Goal: Book appointment/travel/reservation

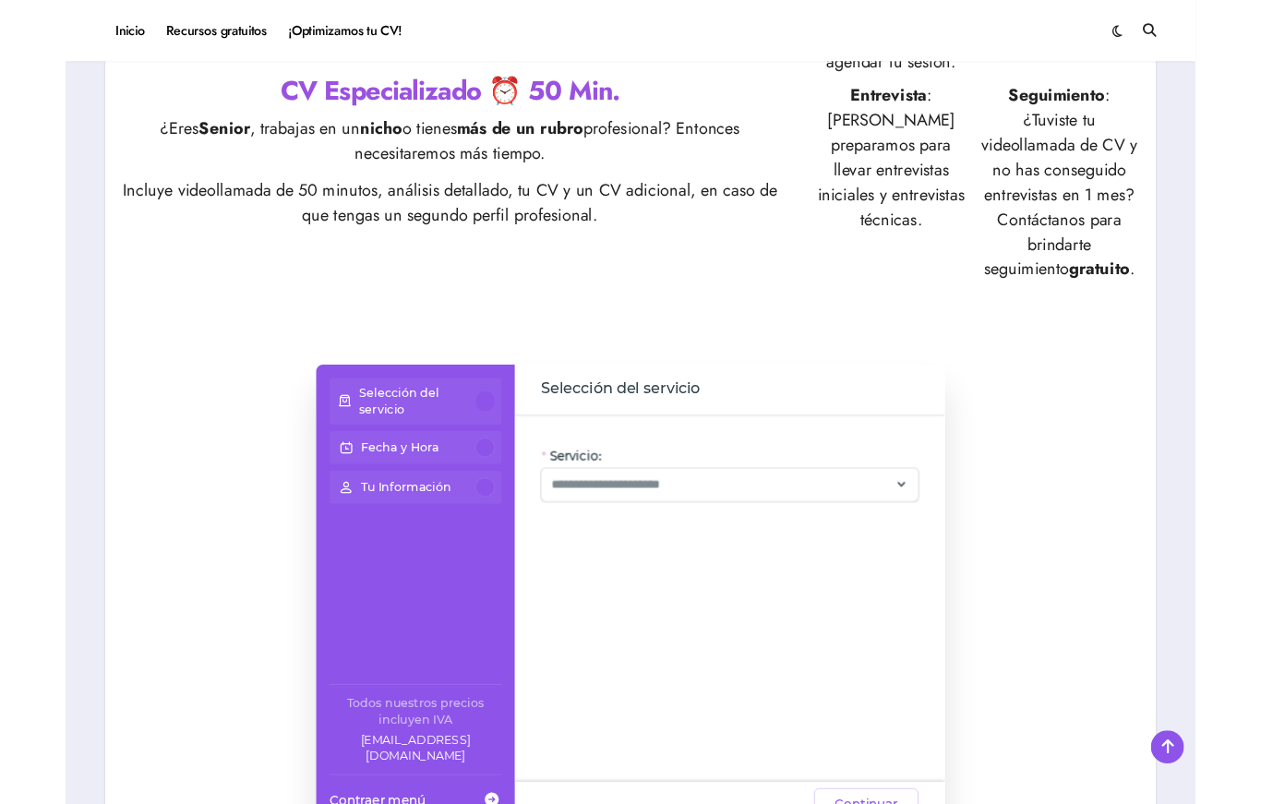
scroll to position [888, 0]
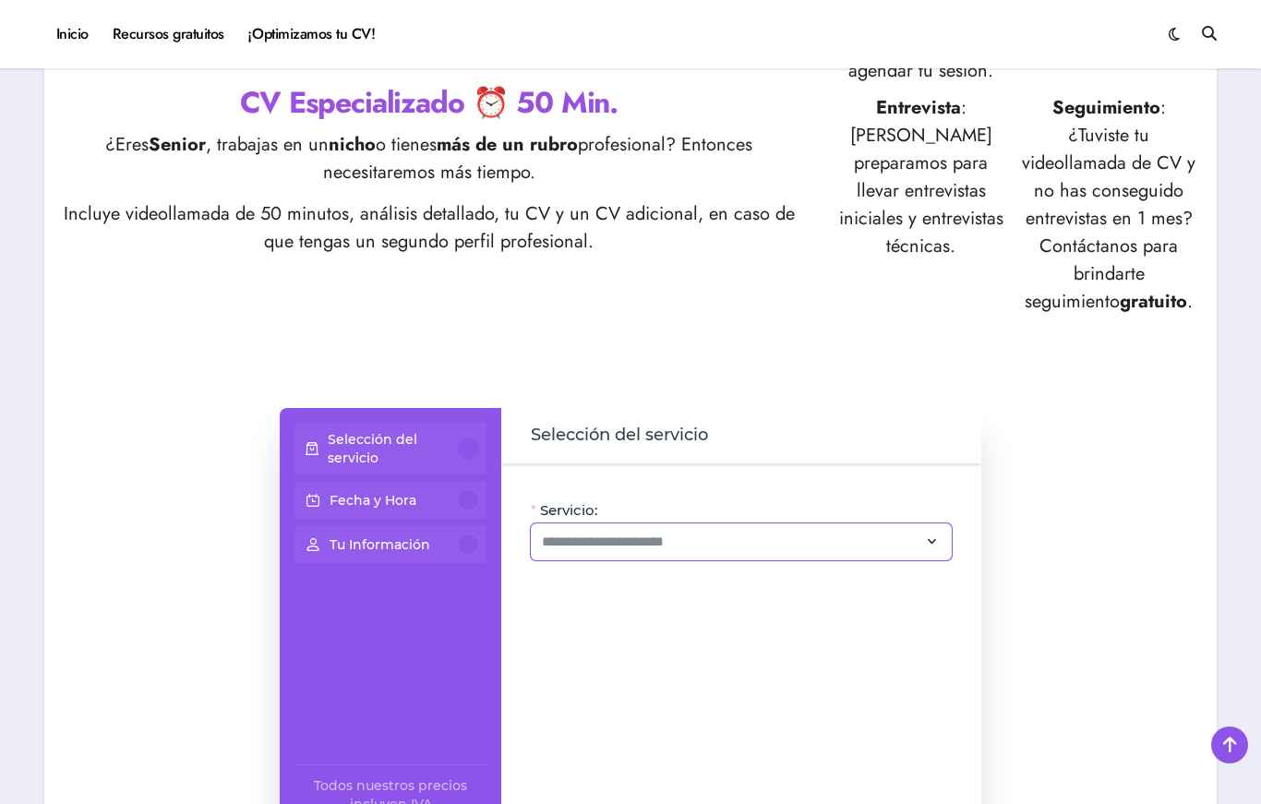
click at [926, 534] on icon at bounding box center [932, 541] width 17 height 25
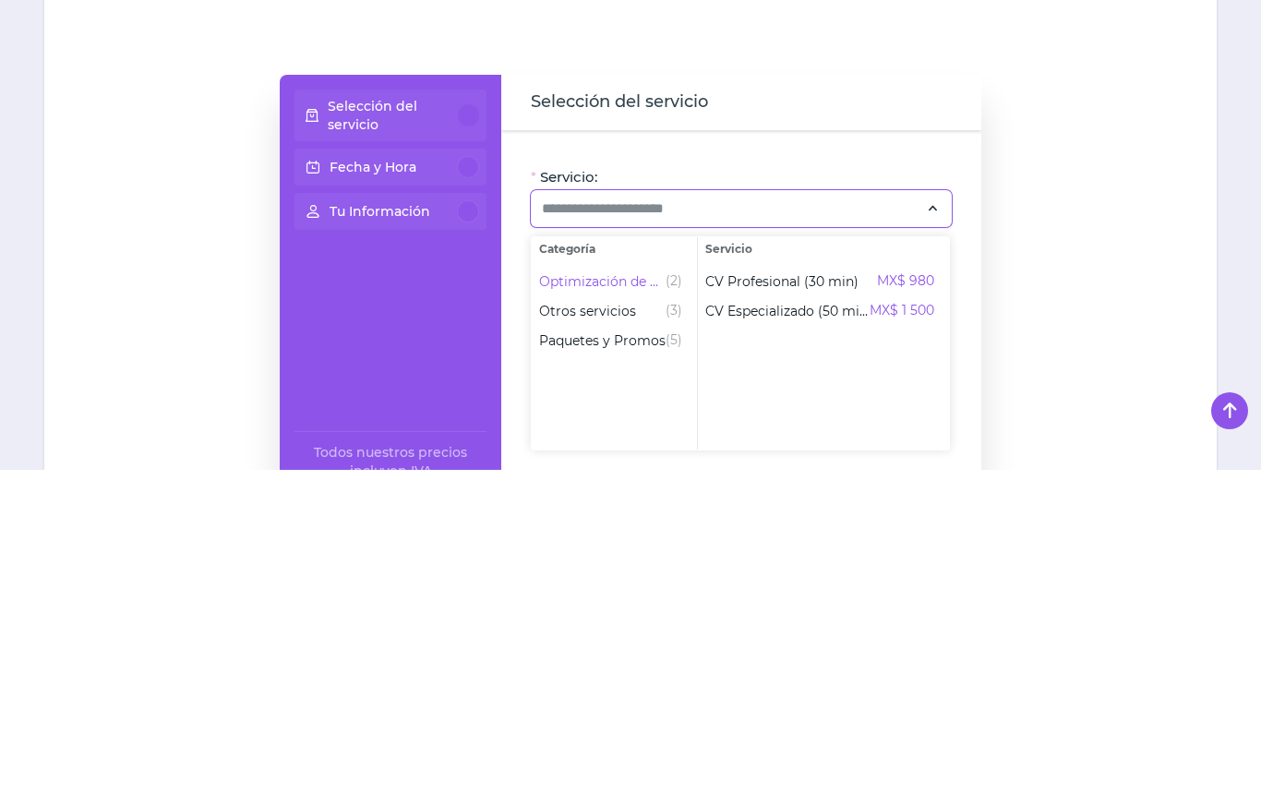
click at [1052, 409] on div "Selección del servicio Fecha y Hora Tu Información Todos nuestros precios inclu…" at bounding box center [630, 667] width 1135 height 517
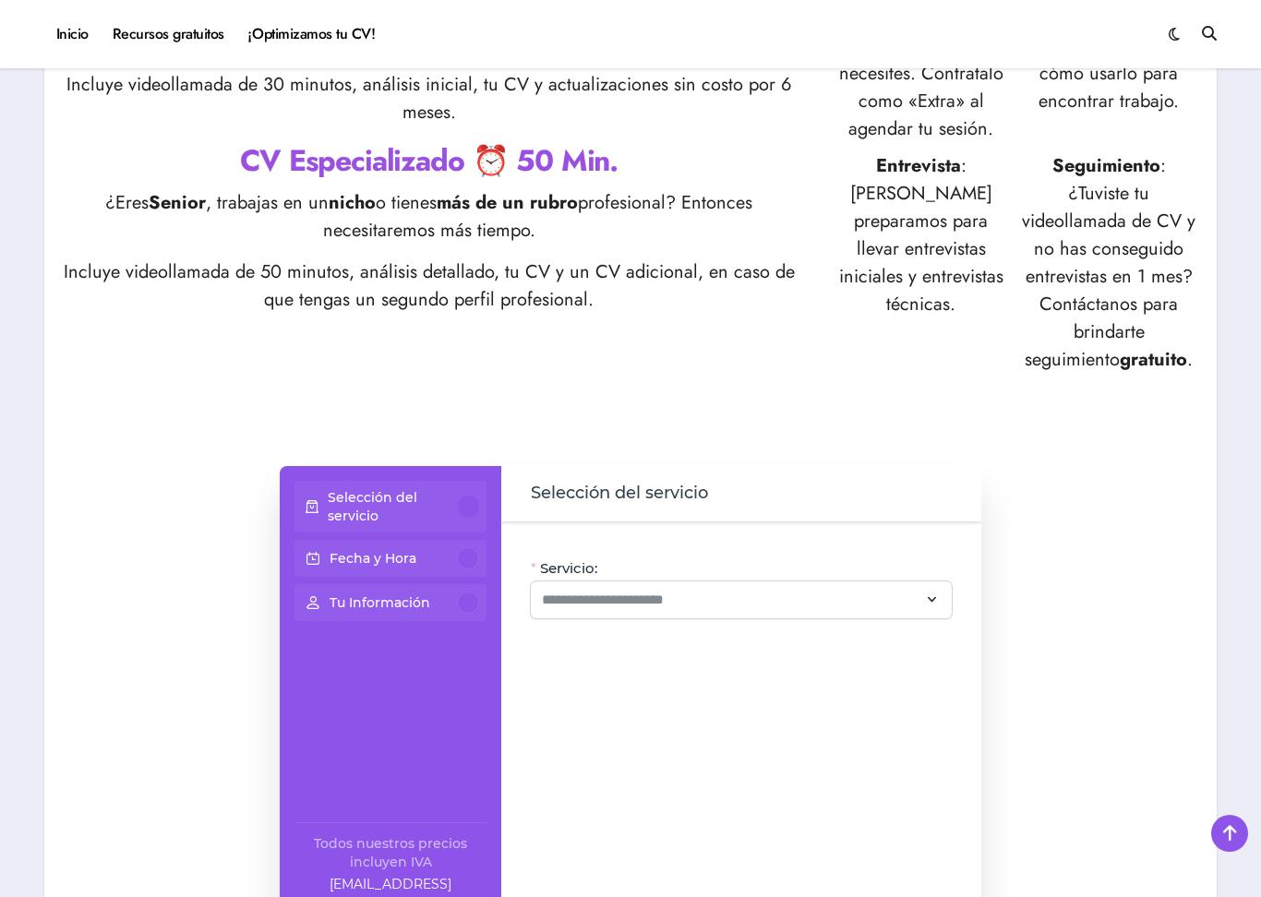
scroll to position [842, 0]
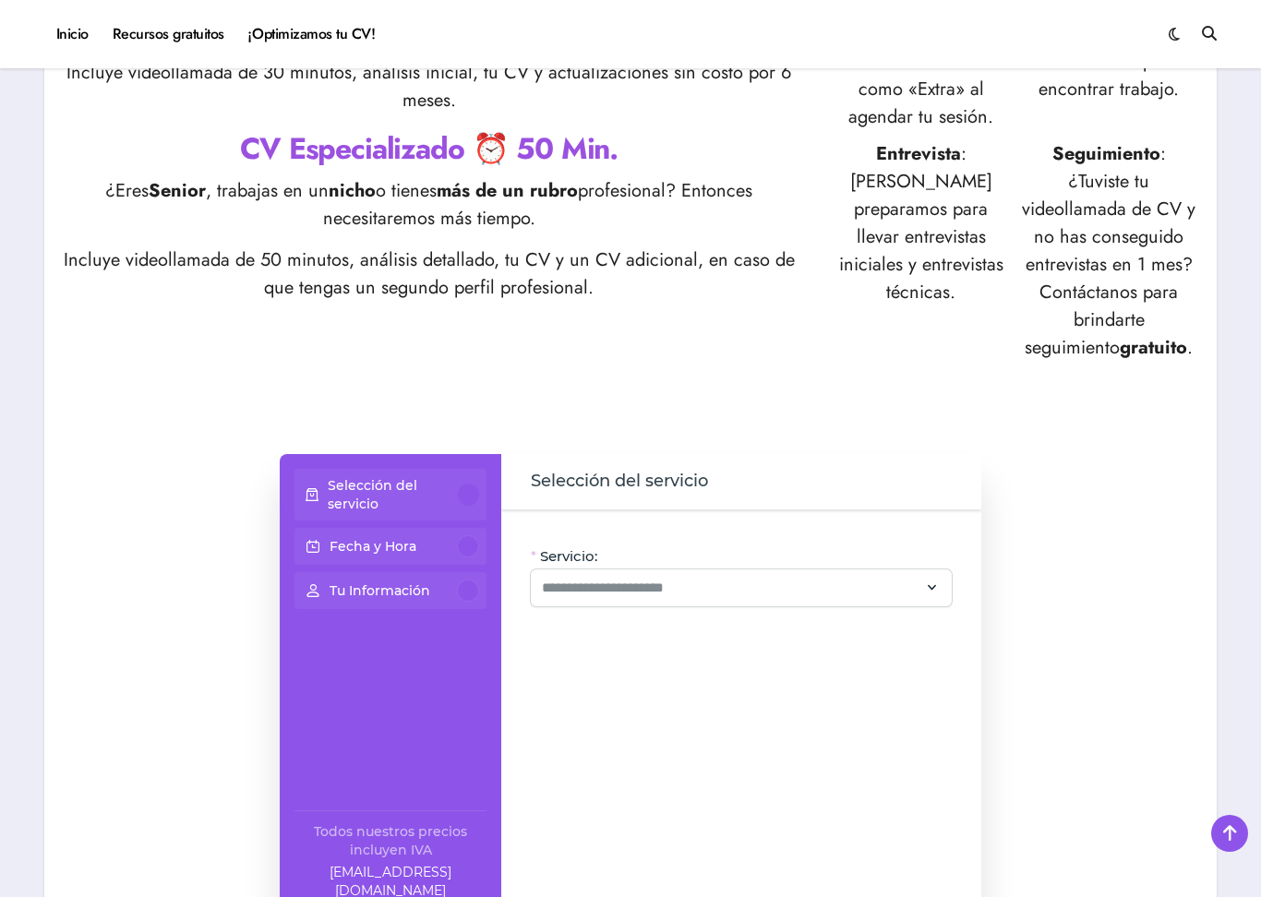
click at [205, 31] on link "Recursos gratuitos" at bounding box center [169, 34] width 136 height 50
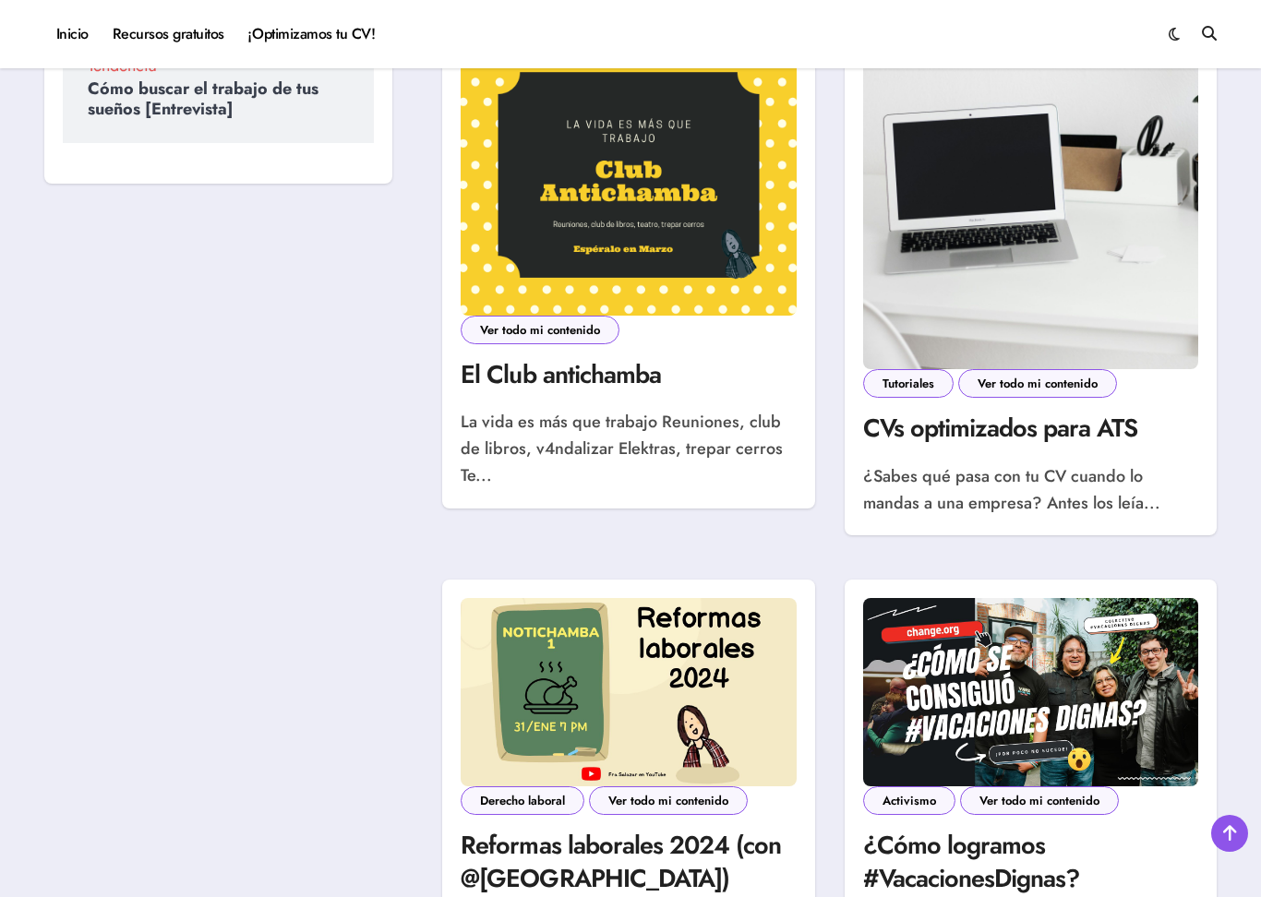
scroll to position [1117, 0]
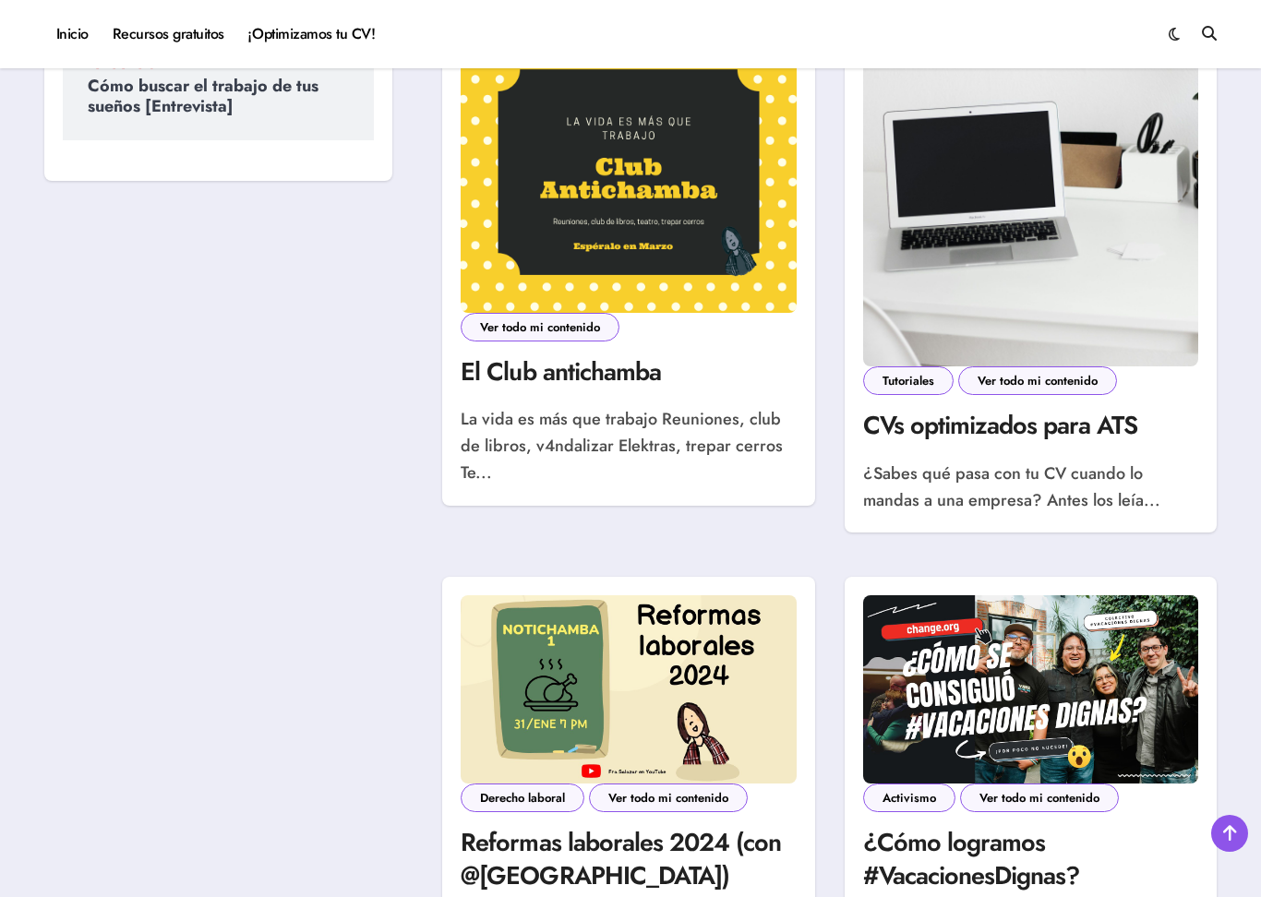
click at [652, 279] on img at bounding box center [628, 172] width 335 height 282
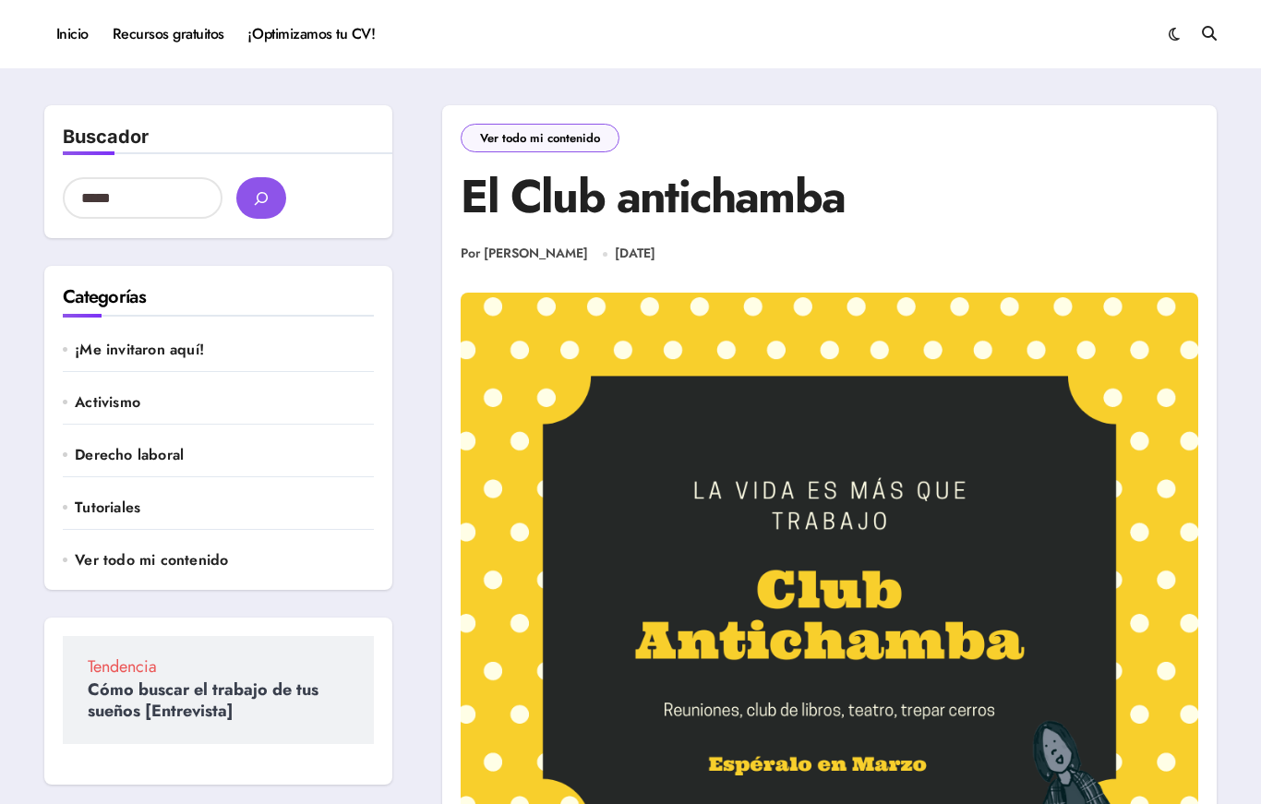
click at [326, 48] on link "¡Optimizamos tu CV!" at bounding box center [311, 34] width 150 height 50
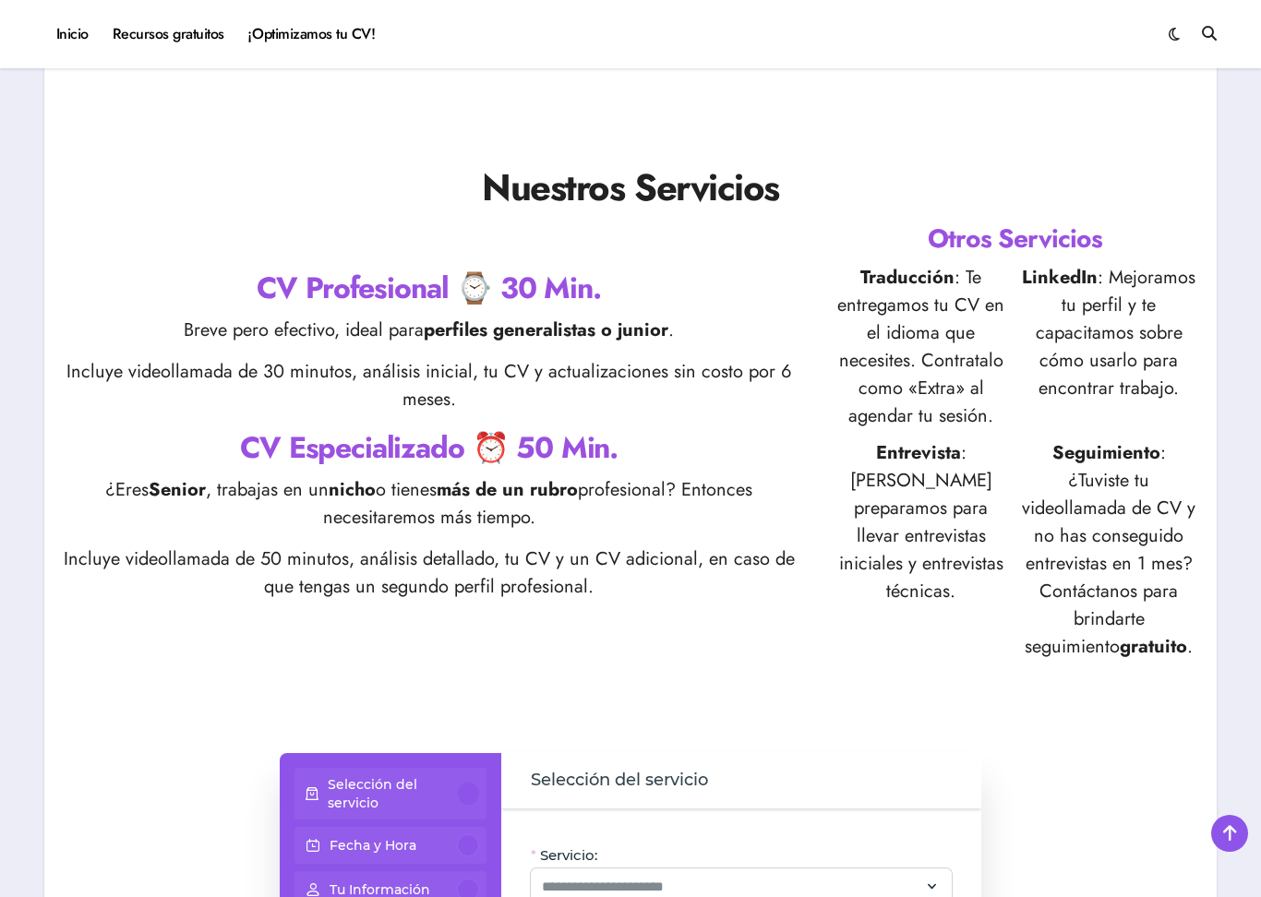
scroll to position [559, 0]
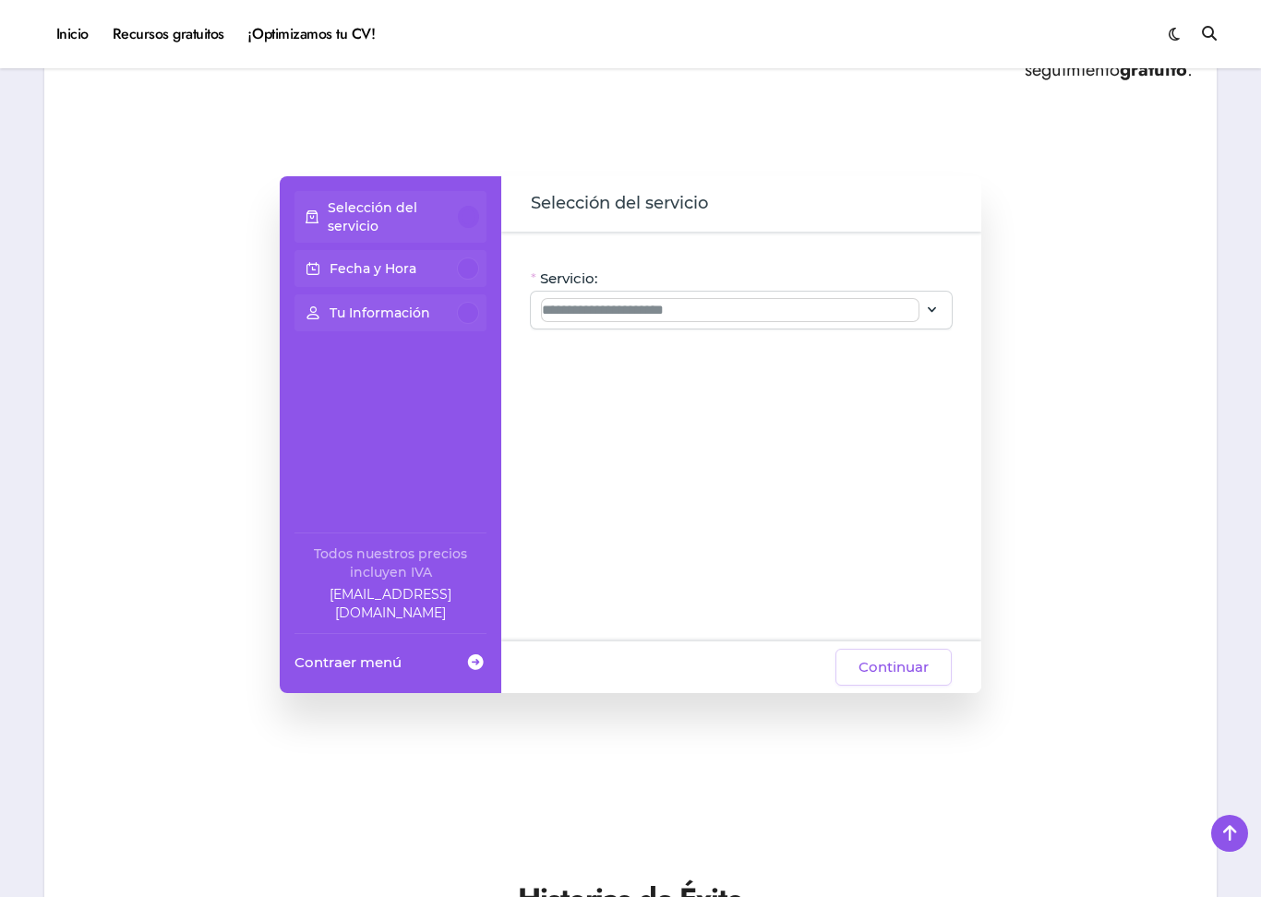
click at [894, 308] on input "Servicio:" at bounding box center [730, 310] width 377 height 22
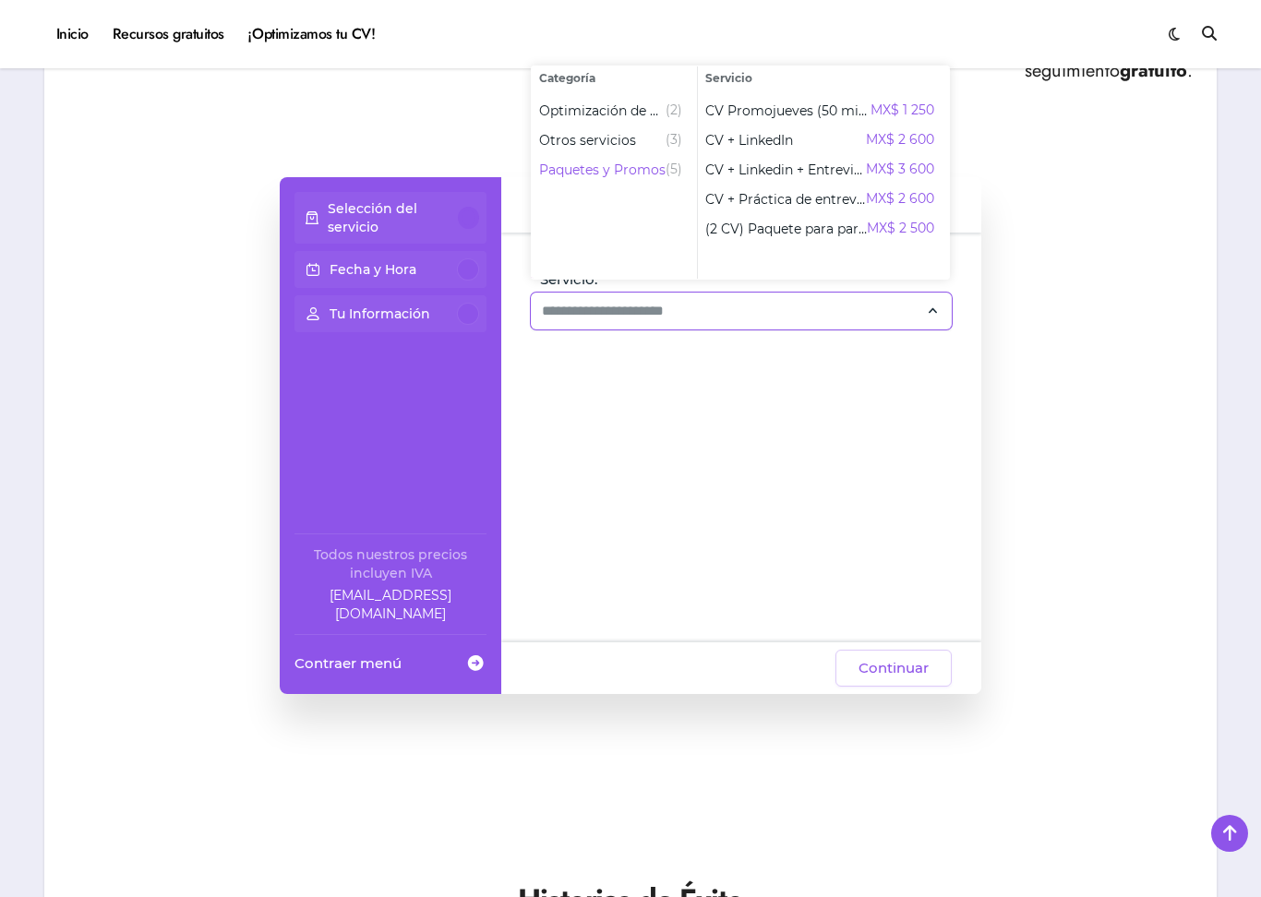
click at [1077, 124] on div "¿Subes Currículum a todas las bolsas de trabajo y no recibes entrevistas? ¿No s…" at bounding box center [630, 527] width 1172 height 2967
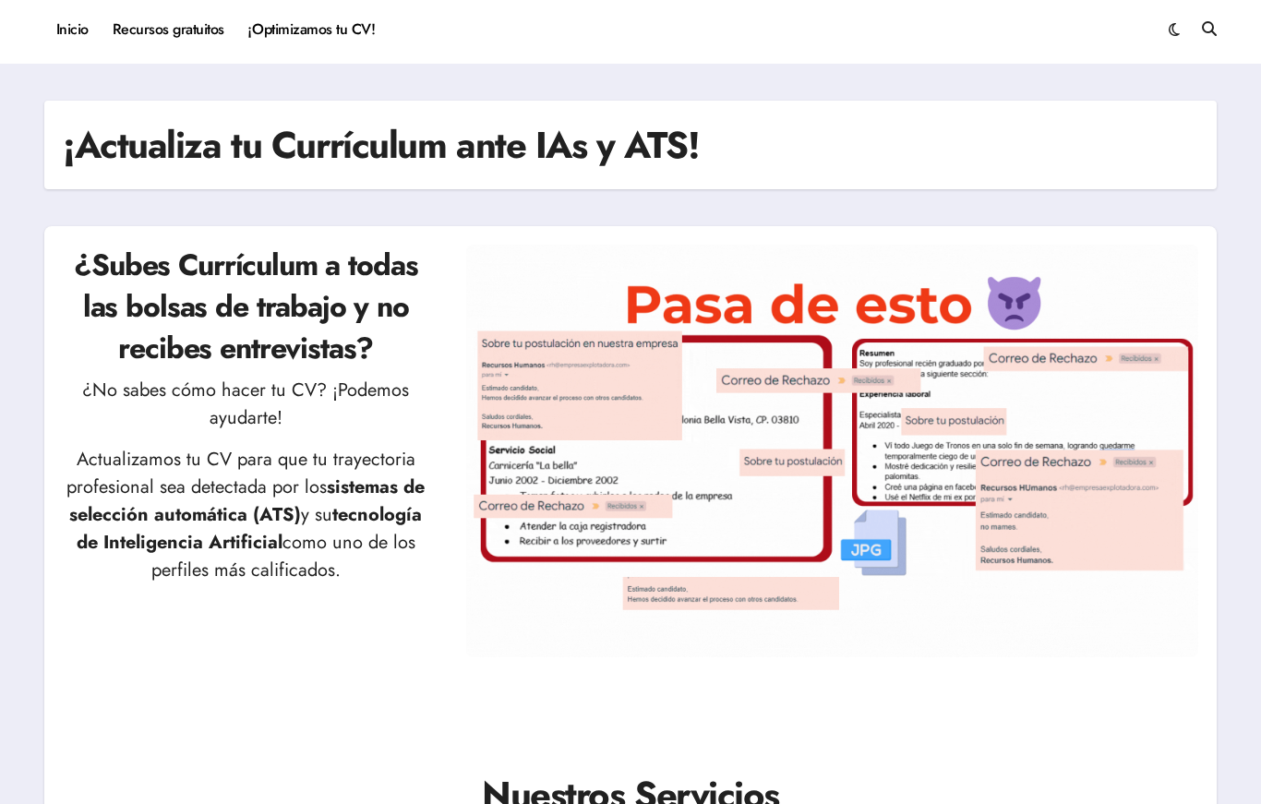
scroll to position [0, 0]
